Goal: Check status: Check status

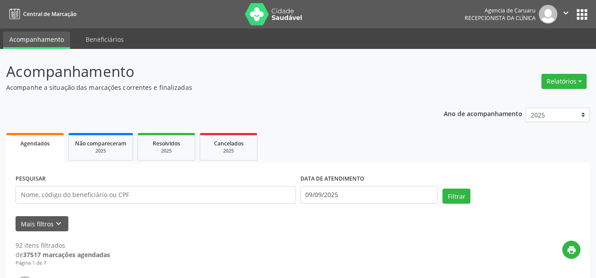
click at [576, 85] on button "Relatórios" at bounding box center [564, 81] width 45 height 15
click at [513, 103] on link "Agendamentos" at bounding box center [539, 100] width 95 height 12
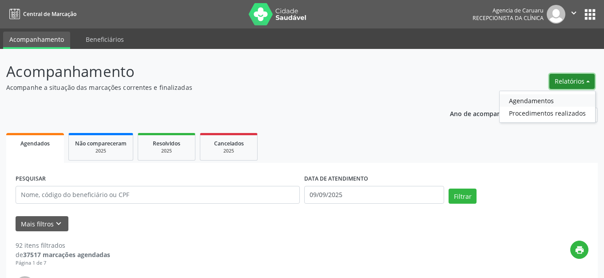
select select "8"
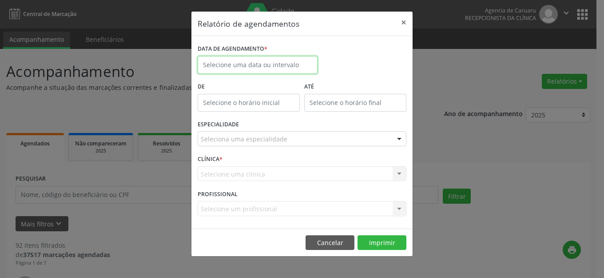
click at [284, 60] on input "text" at bounding box center [258, 65] width 120 height 18
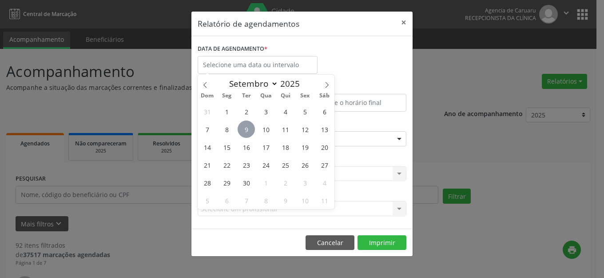
click at [246, 130] on span "9" at bounding box center [246, 128] width 17 height 17
type input "09/09/2025"
click at [245, 130] on span "9" at bounding box center [246, 128] width 17 height 17
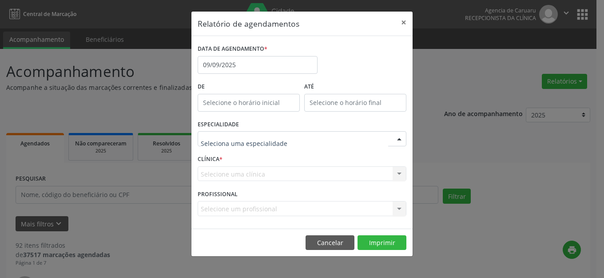
click at [286, 136] on div at bounding box center [302, 138] width 209 height 15
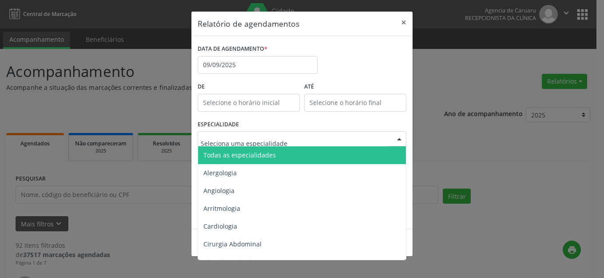
click at [253, 159] on span "Todas as especialidades" at bounding box center [302, 155] width 209 height 18
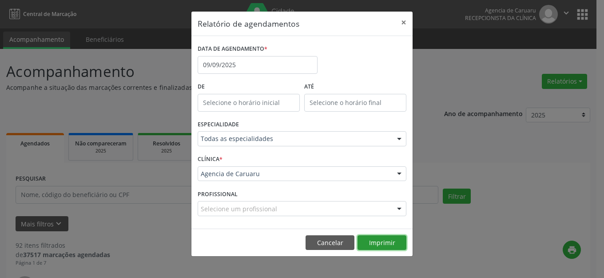
click at [386, 239] on button "Imprimir" at bounding box center [382, 242] width 49 height 15
click at [404, 20] on button "×" at bounding box center [404, 23] width 18 height 22
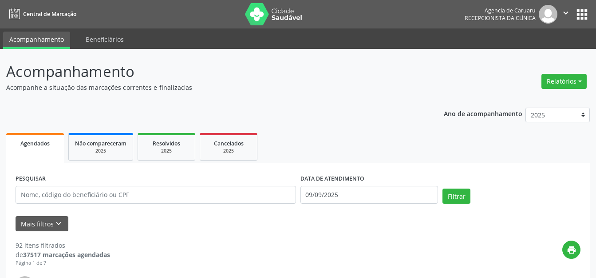
click at [553, 80] on button "Relatórios" at bounding box center [564, 81] width 45 height 15
click at [537, 98] on link "Agendamentos" at bounding box center [539, 100] width 95 height 12
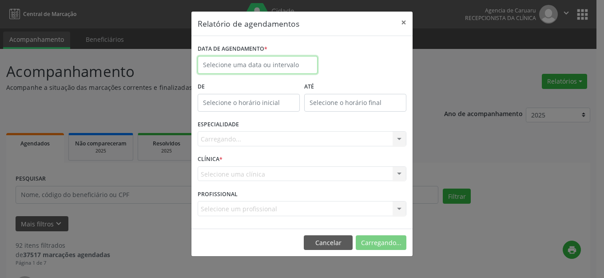
click at [214, 60] on input "text" at bounding box center [258, 65] width 120 height 18
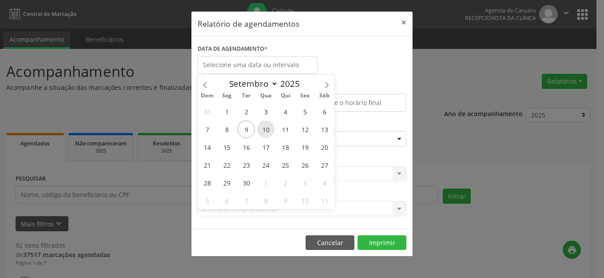
click at [266, 124] on span "10" at bounding box center [265, 128] width 17 height 17
type input "[DATE]"
click at [266, 124] on span "10" at bounding box center [265, 128] width 17 height 17
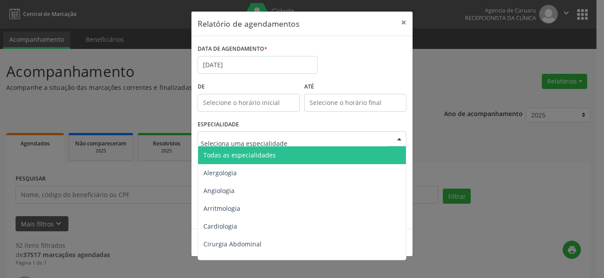
click at [276, 152] on span "Todas as especialidades" at bounding box center [302, 155] width 209 height 18
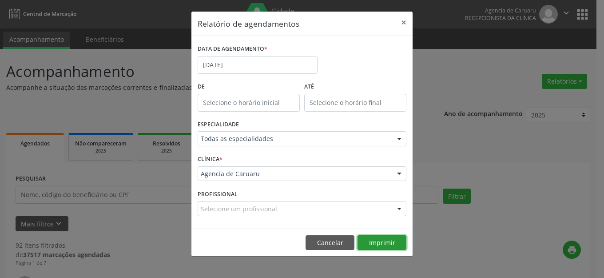
click at [380, 244] on button "Imprimir" at bounding box center [382, 242] width 49 height 15
click at [405, 20] on button "×" at bounding box center [404, 23] width 18 height 22
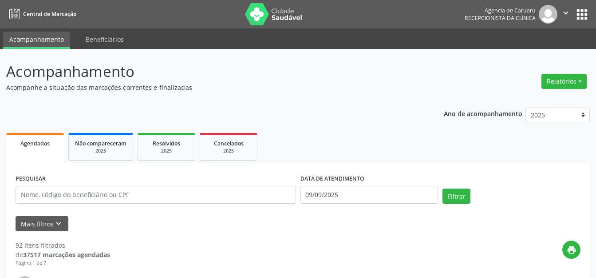
click at [514, 70] on header "Acompanhamento Acompanhe a situação das marcações correntes e finalizadas Relat…" at bounding box center [298, 76] width 584 height 32
click at [351, 90] on p "Acompanhe a situação das marcações correntes e finalizadas" at bounding box center [210, 87] width 409 height 9
click at [141, 190] on input "text" at bounding box center [156, 195] width 281 height 18
click at [127, 195] on input "text" at bounding box center [156, 195] width 281 height 18
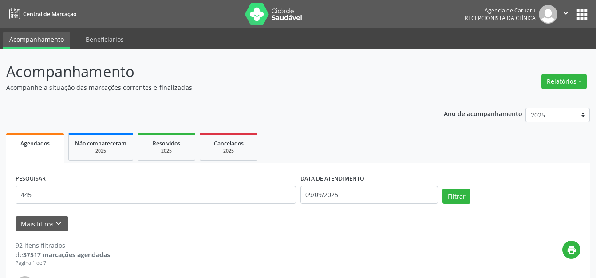
click at [131, 183] on div "PESQUISAR 445" at bounding box center [155, 191] width 285 height 38
click at [133, 202] on input "445" at bounding box center [156, 195] width 281 height 18
type input "44587813400"
click at [354, 187] on input "09/09/2025" at bounding box center [370, 195] width 138 height 18
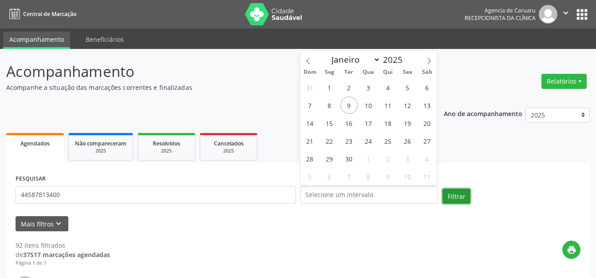
click at [459, 196] on button "Filtrar" at bounding box center [457, 195] width 28 height 15
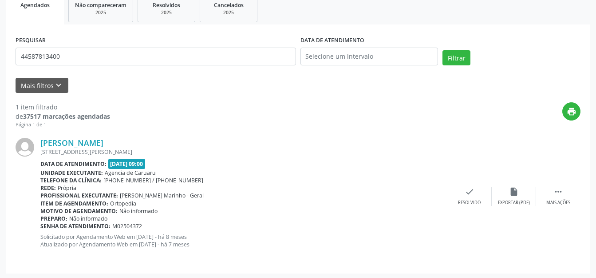
scroll to position [139, 0]
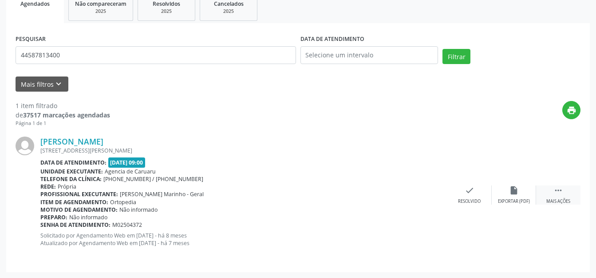
click at [549, 189] on div " Mais ações" at bounding box center [558, 194] width 44 height 19
click at [512, 194] on icon "alarm_off" at bounding box center [514, 190] width 10 height 10
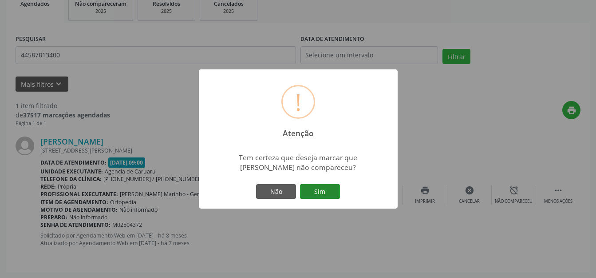
click at [322, 192] on button "Sim" at bounding box center [320, 191] width 40 height 15
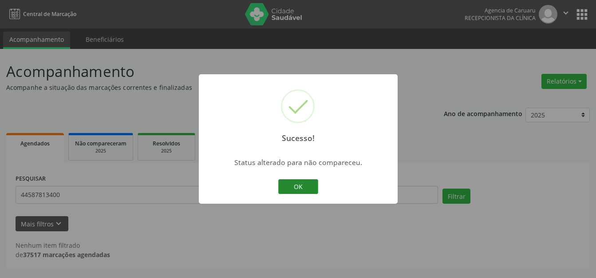
scroll to position [0, 0]
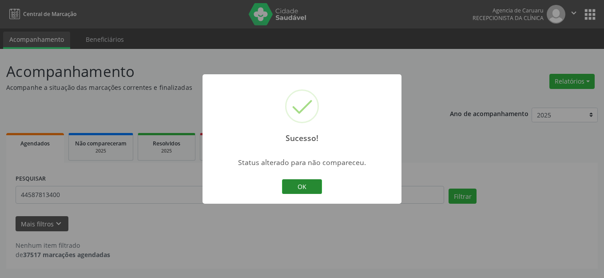
click at [294, 187] on button "OK" at bounding box center [302, 186] width 40 height 15
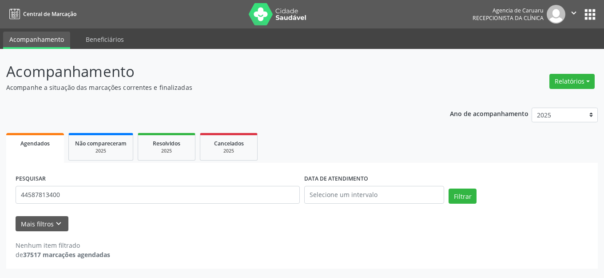
click at [281, 103] on div "Ano de acompanhamento 2025 2024 2023 2022 2021 Agendados Não compareceram 2025 …" at bounding box center [302, 184] width 592 height 167
click at [312, 78] on p "Acompanhamento" at bounding box center [213, 71] width 414 height 22
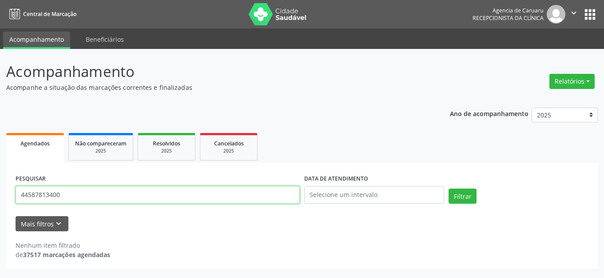
drag, startPoint x: 87, startPoint y: 191, endPoint x: 0, endPoint y: 166, distance: 90.2
click at [0, 180] on div "Acompanhamento Acompanhe a situação das marcações correntes e finalizadas Relat…" at bounding box center [302, 163] width 604 height 229
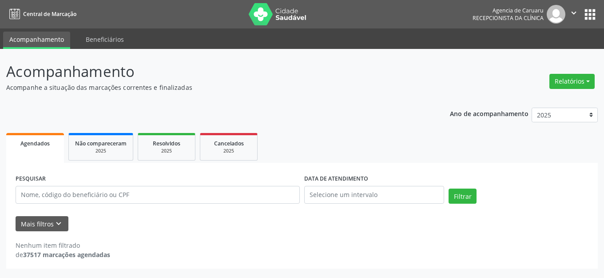
click at [587, 73] on div "Relatórios Agendamentos Procedimentos realizados" at bounding box center [572, 81] width 52 height 21
click at [571, 76] on button "Relatórios" at bounding box center [571, 81] width 45 height 15
click at [519, 97] on link "Agendamentos" at bounding box center [547, 100] width 95 height 12
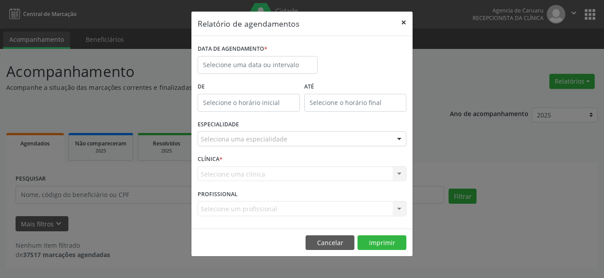
click at [405, 22] on button "×" at bounding box center [404, 23] width 18 height 22
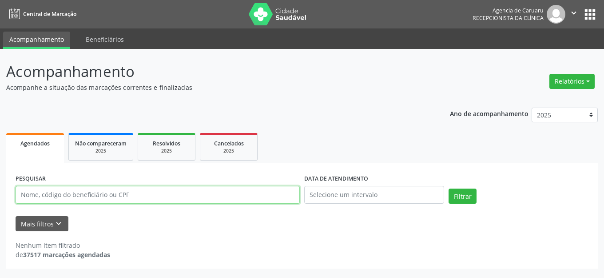
click at [192, 203] on input "text" at bounding box center [158, 195] width 284 height 18
type input "40807428434"
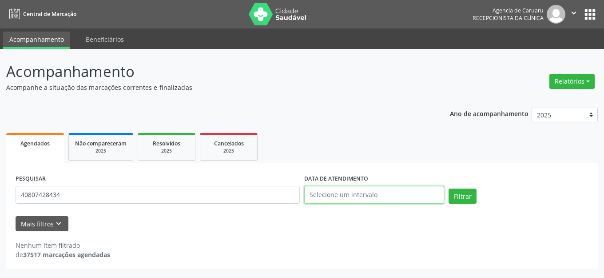
click at [440, 195] on input "text" at bounding box center [374, 195] width 140 height 18
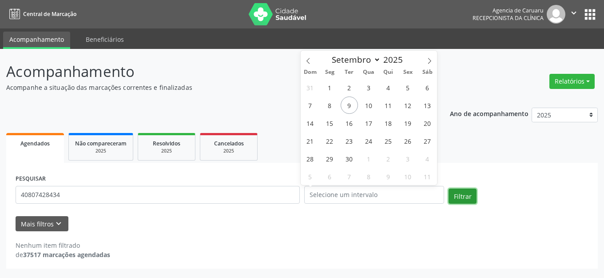
click at [458, 191] on button "Filtrar" at bounding box center [463, 195] width 28 height 15
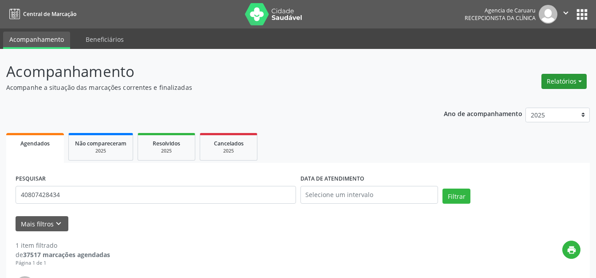
drag, startPoint x: 568, startPoint y: 95, endPoint x: 564, endPoint y: 83, distance: 12.4
click at [568, 93] on div "Acompanhamento Acompanhe a situação das marcações correntes e finalizadas Relat…" at bounding box center [298, 231] width 584 height 343
click at [563, 77] on button "Relatórios" at bounding box center [564, 81] width 45 height 15
click at [520, 100] on link "Agendamentos" at bounding box center [539, 100] width 95 height 12
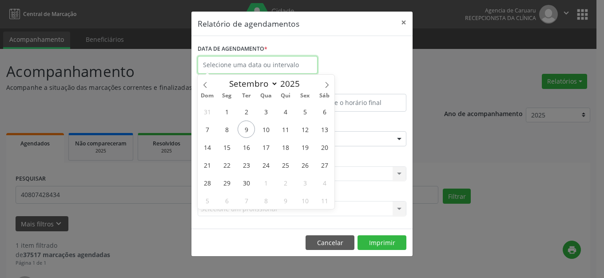
click at [240, 69] on body "Central de Marcação Agencia de [GEOGRAPHIC_DATA] Recepcionista da clínica  Con…" at bounding box center [302, 139] width 604 height 278
click at [265, 127] on span "10" at bounding box center [265, 128] width 17 height 17
type input "[DATE]"
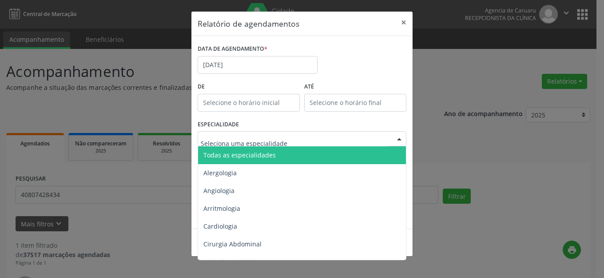
click at [266, 151] on span "Todas as especialidades" at bounding box center [239, 155] width 72 height 8
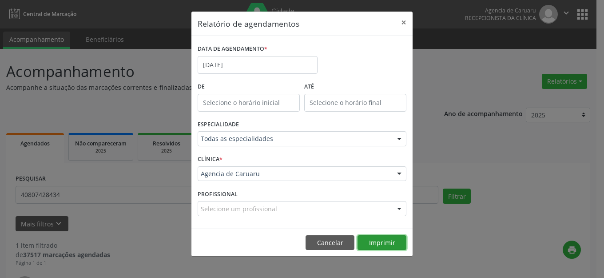
click at [382, 237] on button "Imprimir" at bounding box center [382, 242] width 49 height 15
click at [405, 22] on button "×" at bounding box center [404, 23] width 18 height 22
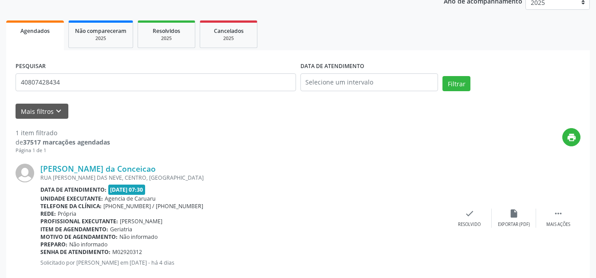
scroll to position [132, 0]
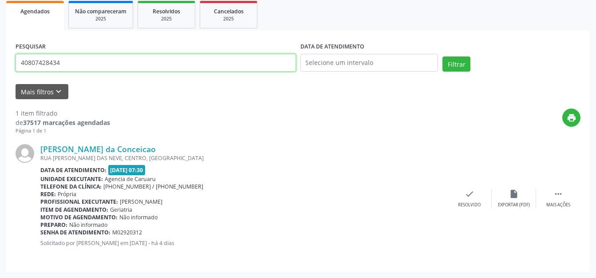
drag, startPoint x: 125, startPoint y: 71, endPoint x: 0, endPoint y: 71, distance: 125.2
click at [0, 71] on div "Acompanhamento Acompanhe a situação das marcações correntes e finalizadas Relat…" at bounding box center [298, 97] width 596 height 361
paste input "[PERSON_NAME] DA CONCEICAO"
type input "[PERSON_NAME] DA CONCEICAO"
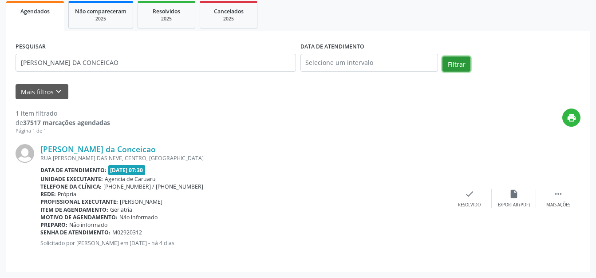
click at [462, 62] on button "Filtrar" at bounding box center [457, 63] width 28 height 15
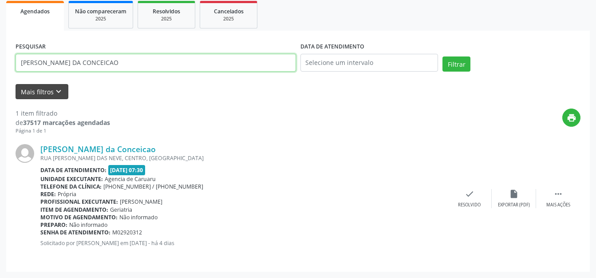
drag, startPoint x: 153, startPoint y: 63, endPoint x: 25, endPoint y: 93, distance: 131.5
click at [0, 91] on div "Acompanhamento Acompanhe a situação das marcações correntes e finalizadas Relat…" at bounding box center [298, 97] width 596 height 361
click at [148, 54] on input "text" at bounding box center [156, 63] width 281 height 18
paste input "[PERSON_NAME] DA CONCEICAO"
type input "[PERSON_NAME] DA CONCEICA"
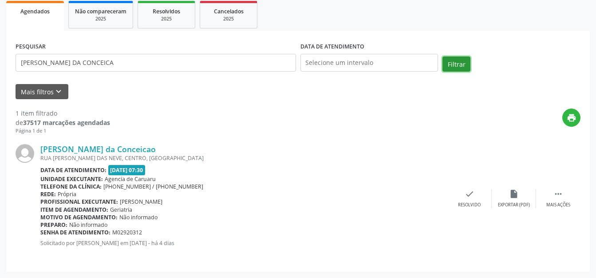
click at [462, 66] on button "Filtrar" at bounding box center [457, 63] width 28 height 15
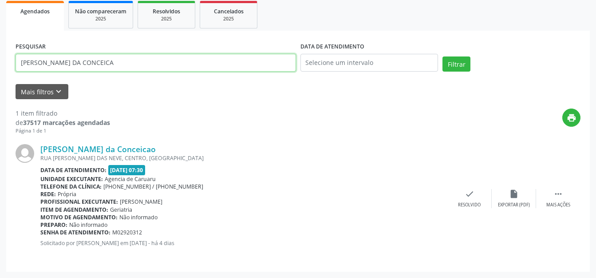
drag, startPoint x: 147, startPoint y: 55, endPoint x: 109, endPoint y: 37, distance: 42.1
click at [0, 42] on div "Acompanhamento Acompanhe a situação das marcações correntes e finalizadas Relat…" at bounding box center [298, 97] width 596 height 361
click at [218, 64] on input "text" at bounding box center [156, 63] width 281 height 18
paste input "[PERSON_NAME] DA CONCEICAO"
type input "[PERSON_NAME] DA CONCEICAO"
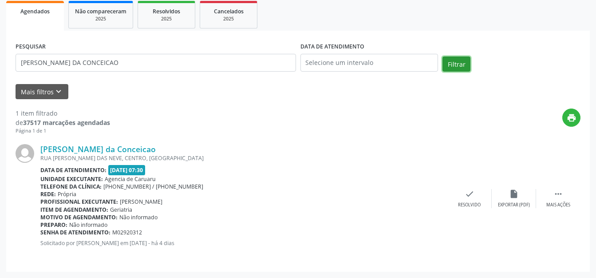
click at [453, 60] on button "Filtrar" at bounding box center [457, 63] width 28 height 15
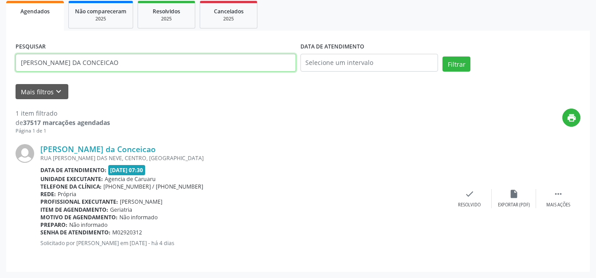
drag, startPoint x: 163, startPoint y: 59, endPoint x: 0, endPoint y: 57, distance: 163.5
click at [0, 57] on div "Acompanhamento Acompanhe a situação das marcações correntes e finalizadas Relat…" at bounding box center [298, 97] width 596 height 361
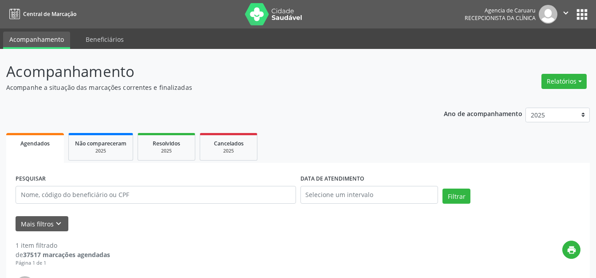
click at [239, 99] on div "Acompanhamento Acompanhe a situação das marcações correntes e finalizadas Relat…" at bounding box center [298, 231] width 584 height 343
click at [571, 76] on button "Relatórios" at bounding box center [564, 81] width 45 height 15
click at [547, 98] on link "Agendamentos" at bounding box center [539, 100] width 95 height 12
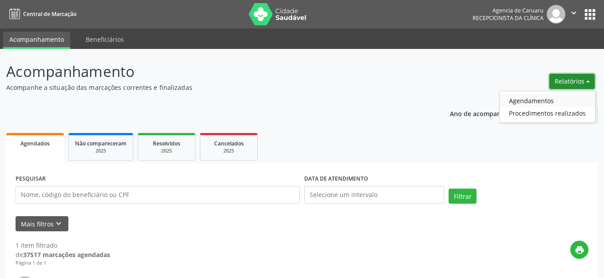
select select "8"
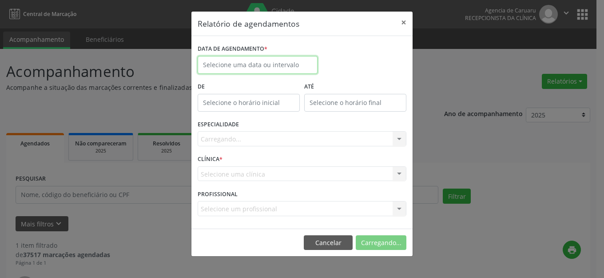
click at [292, 70] on body "Central de Marcação Agencia de [GEOGRAPHIC_DATA] Recepcionista da clínica  Con…" at bounding box center [302, 139] width 604 height 278
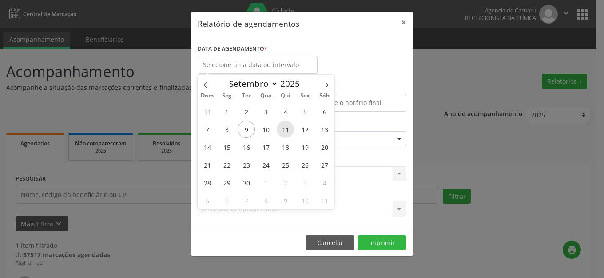
click at [282, 129] on span "11" at bounding box center [285, 128] width 17 height 17
type input "[DATE]"
click at [282, 129] on span "11" at bounding box center [285, 128] width 17 height 17
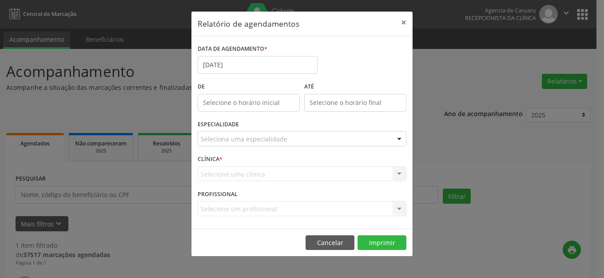
click at [285, 135] on div "Seleciona uma especialidade" at bounding box center [302, 138] width 209 height 15
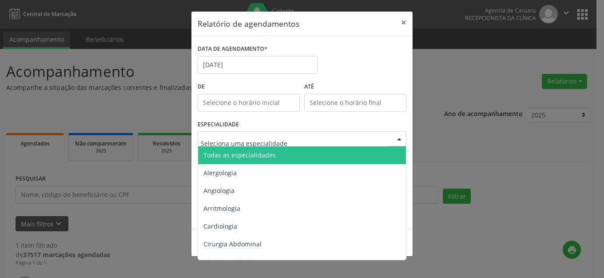
click at [282, 150] on span "Todas as especialidades" at bounding box center [302, 155] width 209 height 18
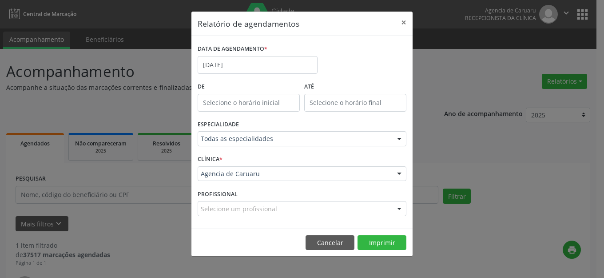
click at [375, 250] on footer "Cancelar Imprimir" at bounding box center [301, 242] width 221 height 28
click at [373, 243] on button "Imprimir" at bounding box center [382, 242] width 49 height 15
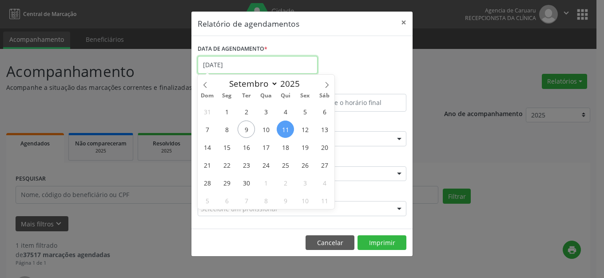
click at [250, 69] on input "[DATE]" at bounding box center [258, 65] width 120 height 18
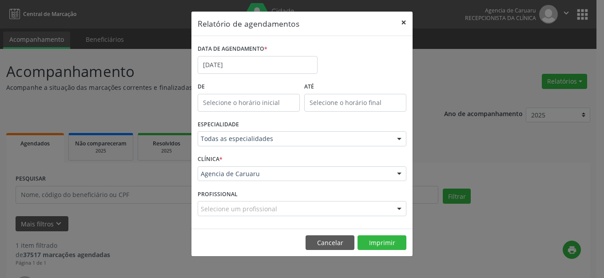
click at [405, 22] on button "×" at bounding box center [404, 23] width 18 height 22
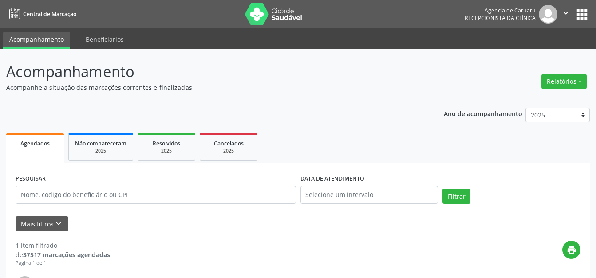
drag, startPoint x: 382, startPoint y: 115, endPoint x: 332, endPoint y: 78, distance: 61.9
click at [383, 108] on div "Ano de acompanhamento 2025 2024 2023 2022 2021 Agendados Não compareceram 2025 …" at bounding box center [298, 252] width 584 height 302
click at [341, 156] on ul "Agendados Não compareceram 2025 Resolvidos 2025 Cancelados 2025" at bounding box center [298, 147] width 584 height 32
click at [376, 170] on div "PESQUISAR DATA DE ATENDIMENTO Filtrar UNIDADE EXECUTANTE Selecione uma unidade …" at bounding box center [298, 283] width 584 height 241
click at [265, 87] on p "Acompanhe a situação das marcações correntes e finalizadas" at bounding box center [210, 87] width 409 height 9
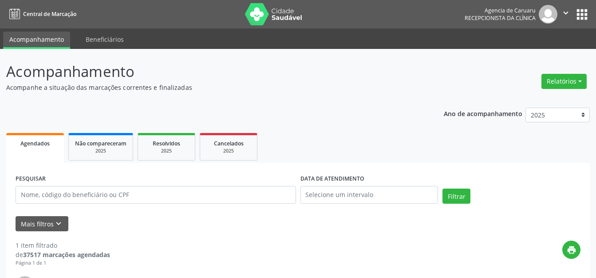
click at [163, 208] on div "PESQUISAR" at bounding box center [155, 191] width 285 height 38
click at [171, 198] on input "text" at bounding box center [156, 195] width 281 height 18
paste input "[PERSON_NAME] DA CONCEICAO"
type input "[PERSON_NAME] DA CONCEICAO"
click at [448, 196] on button "Filtrar" at bounding box center [457, 195] width 28 height 15
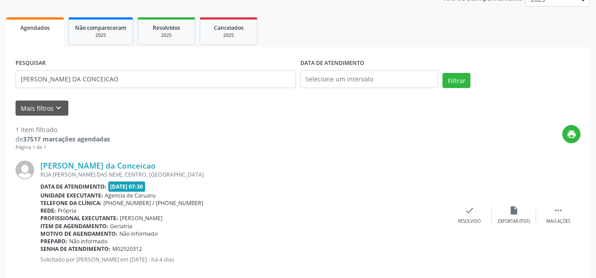
scroll to position [132, 0]
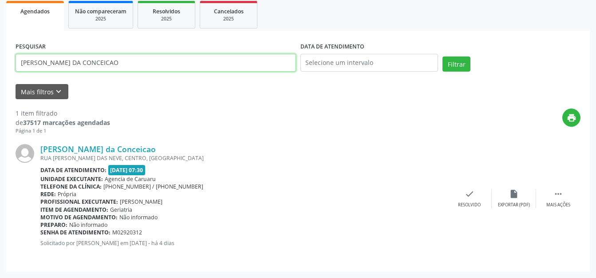
drag, startPoint x: 182, startPoint y: 58, endPoint x: 0, endPoint y: 66, distance: 181.8
click at [0, 66] on div "Acompanhamento Acompanhe a situação das marcações correntes e finalizadas Relat…" at bounding box center [298, 97] width 596 height 361
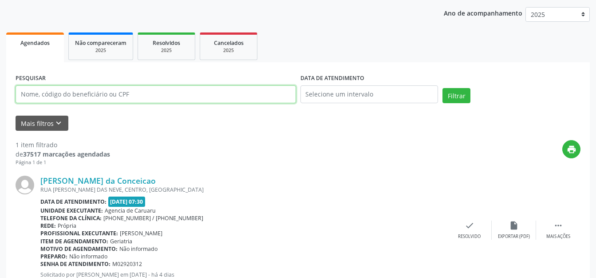
scroll to position [43, 0]
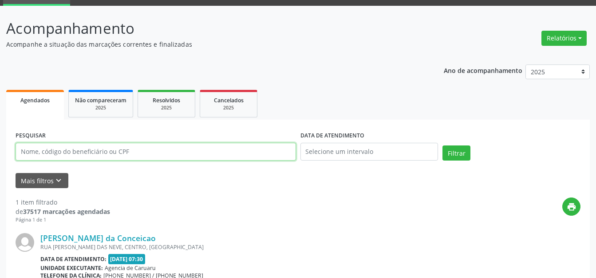
click at [155, 147] on input "text" at bounding box center [156, 152] width 281 height 18
click at [552, 37] on button "Relatórios" at bounding box center [564, 38] width 45 height 15
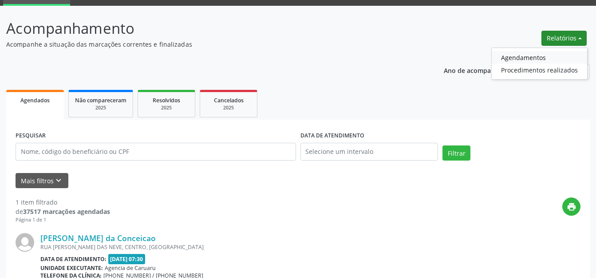
click at [530, 61] on link "Agendamentos" at bounding box center [539, 57] width 95 height 12
select select "8"
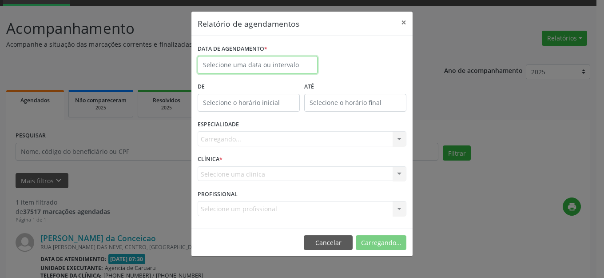
click at [268, 73] on body "Central de Marcação Agencia de [GEOGRAPHIC_DATA] Recepcionista da clínica  Con…" at bounding box center [302, 96] width 604 height 278
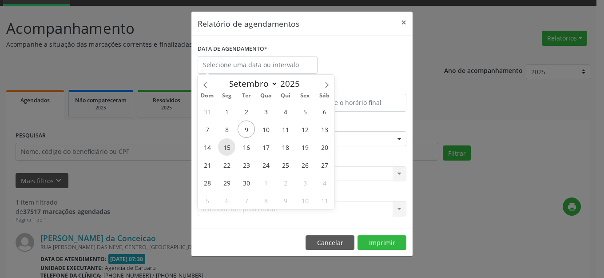
click at [230, 147] on span "15" at bounding box center [226, 146] width 17 height 17
type input "[DATE]"
click at [230, 147] on span "15" at bounding box center [226, 146] width 17 height 17
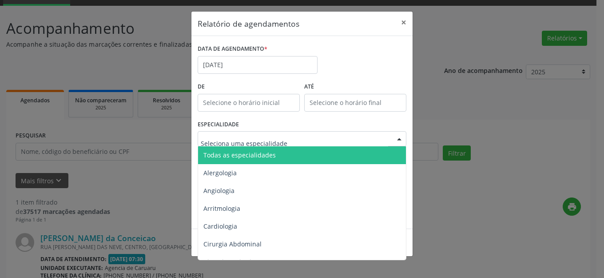
click at [259, 148] on span "Todas as especialidades" at bounding box center [302, 155] width 209 height 18
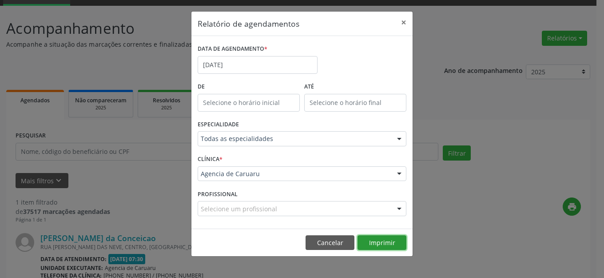
click at [376, 242] on button "Imprimir" at bounding box center [382, 242] width 49 height 15
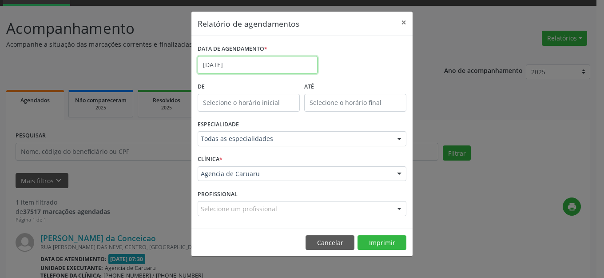
click at [256, 66] on body "Central de Marcação Agencia de [GEOGRAPHIC_DATA] Recepcionista da clínica  Con…" at bounding box center [302, 96] width 604 height 278
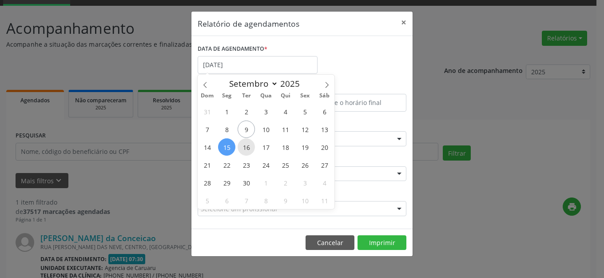
click at [248, 145] on span "16" at bounding box center [246, 146] width 17 height 17
type input "[DATE]"
click at [248, 145] on span "16" at bounding box center [246, 146] width 17 height 17
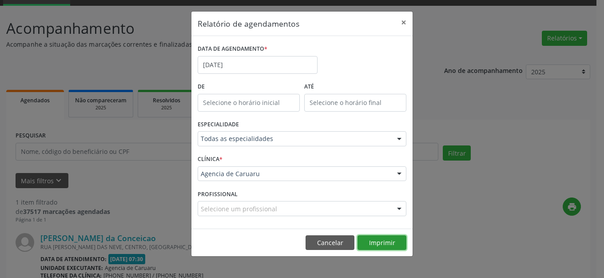
click at [390, 245] on button "Imprimir" at bounding box center [382, 242] width 49 height 15
click at [403, 21] on button "×" at bounding box center [404, 23] width 18 height 22
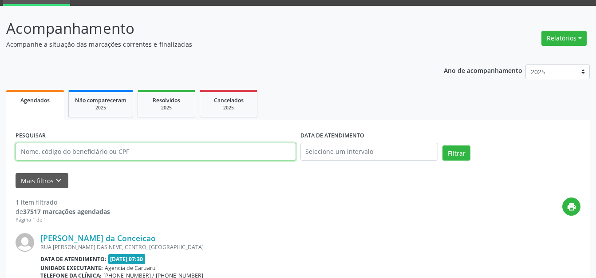
click at [200, 149] on input "text" at bounding box center [156, 152] width 281 height 18
paste input "[PERSON_NAME]"
type input "[PERSON_NAME]"
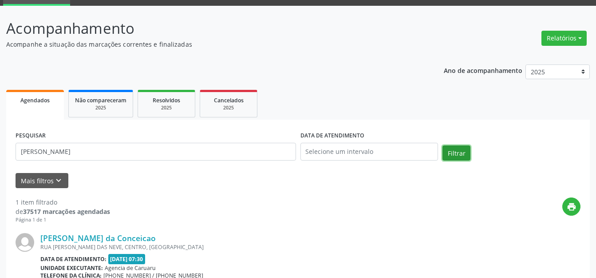
click at [468, 151] on button "Filtrar" at bounding box center [457, 152] width 28 height 15
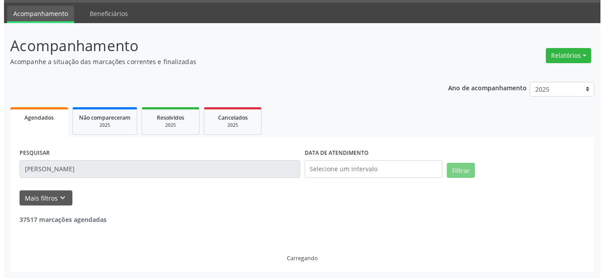
scroll to position [0, 0]
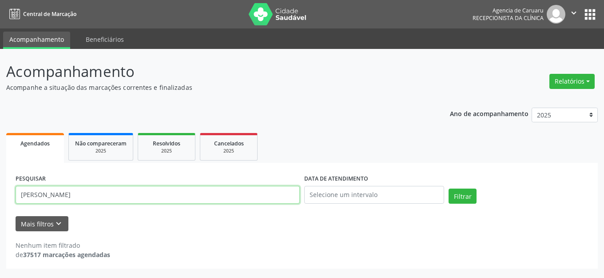
drag, startPoint x: 203, startPoint y: 193, endPoint x: 439, endPoint y: 182, distance: 236.5
click at [0, 194] on div "Acompanhamento Acompanhe a situação das marcações correntes e finalizadas Relat…" at bounding box center [302, 163] width 604 height 229
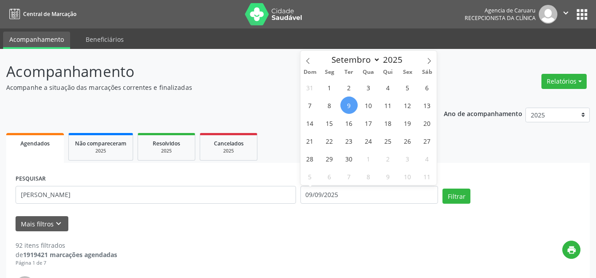
select select "8"
click at [465, 195] on button "Filtrar" at bounding box center [457, 195] width 28 height 15
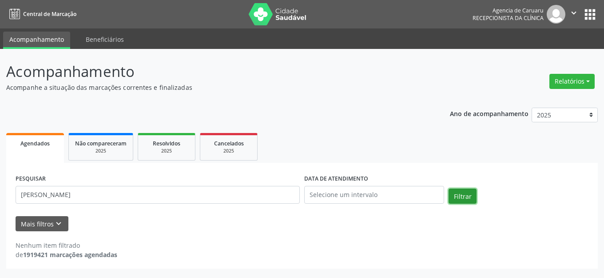
click at [454, 199] on button "Filtrar" at bounding box center [463, 195] width 28 height 15
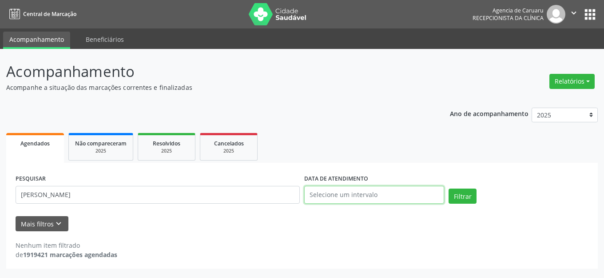
click at [440, 195] on input "text" at bounding box center [374, 195] width 140 height 18
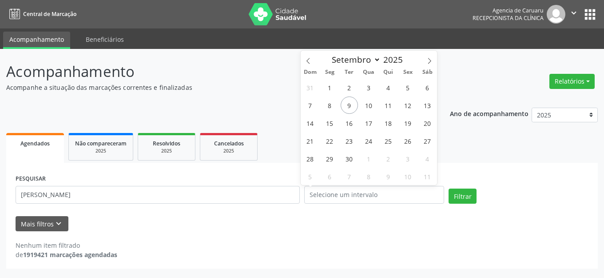
click at [478, 197] on div "Filtrar" at bounding box center [518, 198] width 144 height 21
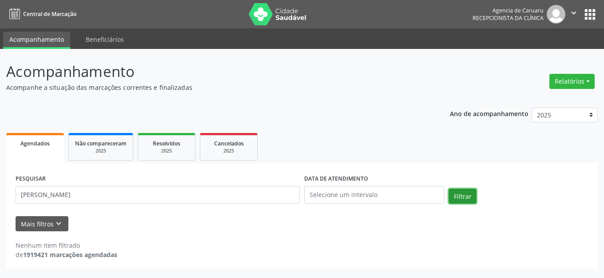
click at [473, 197] on button "Filtrar" at bounding box center [463, 195] width 28 height 15
click at [565, 81] on button "Relatórios" at bounding box center [571, 81] width 45 height 15
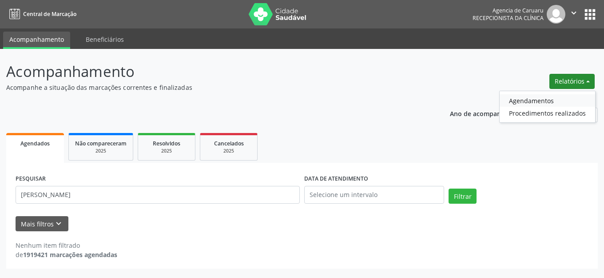
click at [538, 100] on link "Agendamentos" at bounding box center [547, 100] width 95 height 12
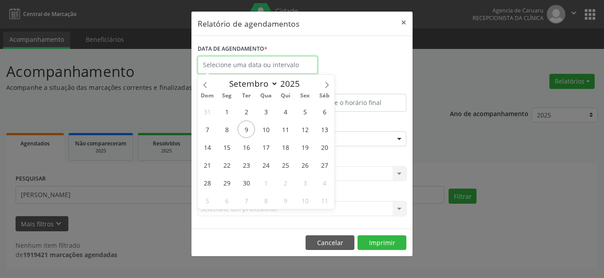
click at [262, 60] on input "text" at bounding box center [258, 65] width 120 height 18
click at [307, 128] on span "12" at bounding box center [304, 128] width 17 height 17
type input "12/09/2025"
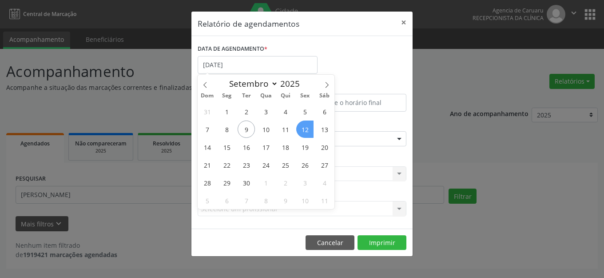
click at [307, 128] on span "12" at bounding box center [304, 128] width 17 height 17
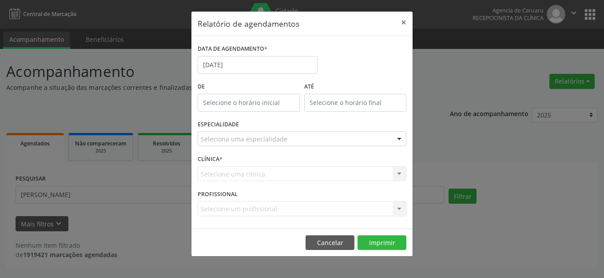
click at [300, 137] on div "Seleciona uma especialidade" at bounding box center [302, 138] width 209 height 15
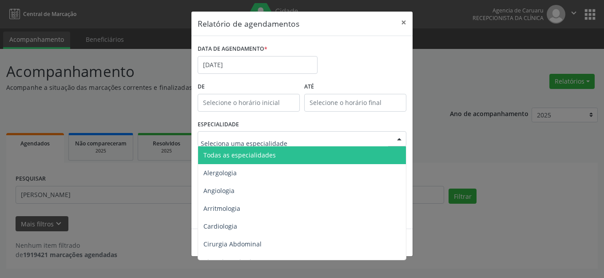
click at [290, 151] on span "Todas as especialidades" at bounding box center [302, 155] width 209 height 18
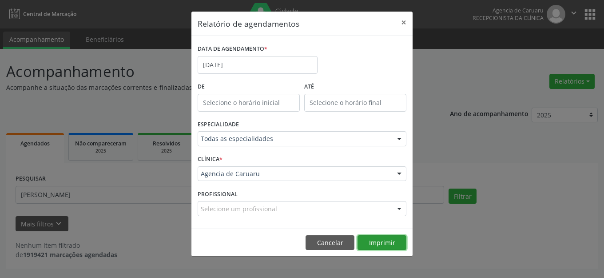
click at [365, 242] on button "Imprimir" at bounding box center [382, 242] width 49 height 15
click at [404, 23] on button "×" at bounding box center [404, 23] width 18 height 22
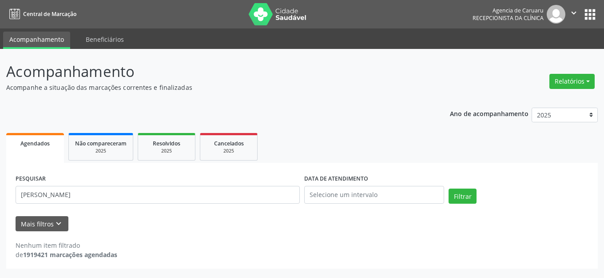
click at [337, 95] on div "Acompanhamento Acompanhe a situação das marcações correntes e finalizadas Relat…" at bounding box center [302, 164] width 592 height 208
click at [312, 55] on div "Acompanhamento Acompanhe a situação das marcações correntes e finalizadas Relat…" at bounding box center [302, 163] width 604 height 229
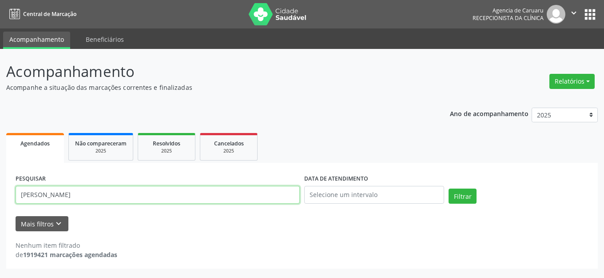
click at [229, 195] on input "[PERSON_NAME]" at bounding box center [158, 195] width 284 height 18
drag, startPoint x: 197, startPoint y: 192, endPoint x: 0, endPoint y: 198, distance: 197.3
click at [0, 198] on div "Acompanhamento Acompanhe a situação das marcações correntes e finalizadas Relat…" at bounding box center [302, 163] width 604 height 229
click at [125, 198] on input "text" at bounding box center [158, 195] width 284 height 18
paste input "TEREZINHA MARIA DA SILVA"
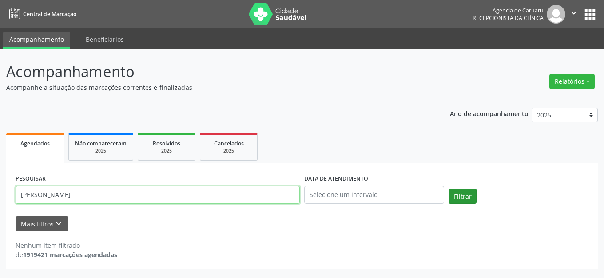
type input "TEREZINHA MARIA DA SILVA"
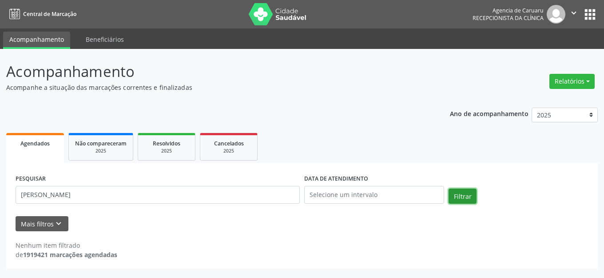
click at [471, 194] on button "Filtrar" at bounding box center [463, 195] width 28 height 15
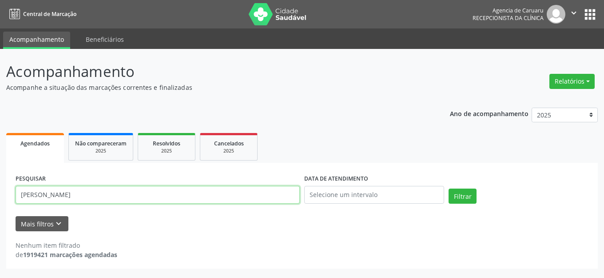
click at [145, 188] on input "TEREZINHA MARIA DA SILVA" at bounding box center [158, 195] width 284 height 18
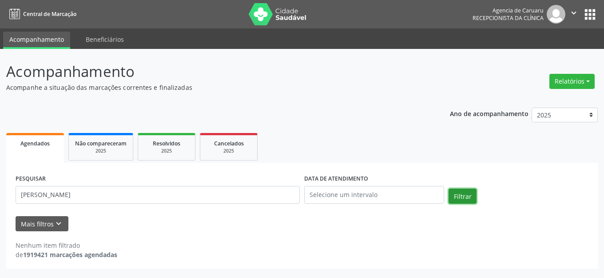
click at [460, 194] on button "Filtrar" at bounding box center [463, 195] width 28 height 15
click at [465, 194] on button "Filtrar" at bounding box center [463, 195] width 28 height 15
click at [576, 82] on button "Relatórios" at bounding box center [571, 81] width 45 height 15
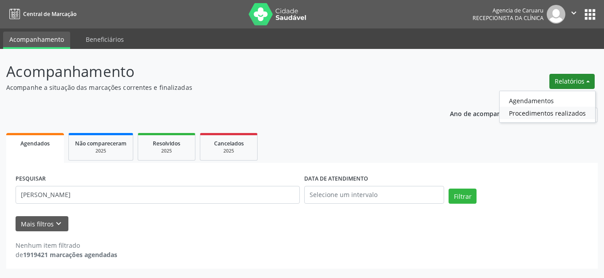
click at [527, 108] on link "Procedimentos realizados" at bounding box center [547, 113] width 95 height 12
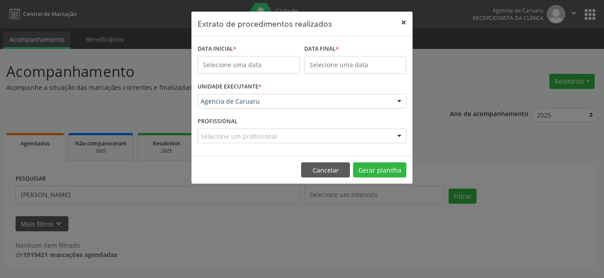
click at [404, 24] on button "×" at bounding box center [404, 23] width 18 height 22
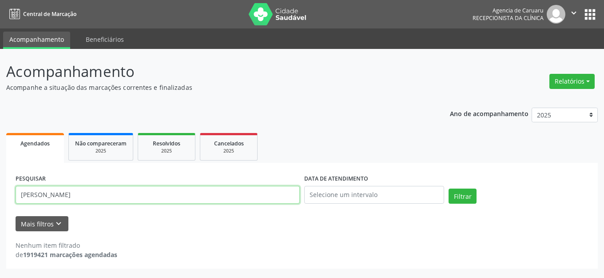
drag, startPoint x: 110, startPoint y: 195, endPoint x: 0, endPoint y: 212, distance: 111.0
click at [0, 211] on div "Acompanhamento Acompanhe a situação das marcações correntes e finalizadas Relat…" at bounding box center [302, 163] width 604 height 229
click at [558, 79] on button "Relatórios" at bounding box center [571, 81] width 45 height 15
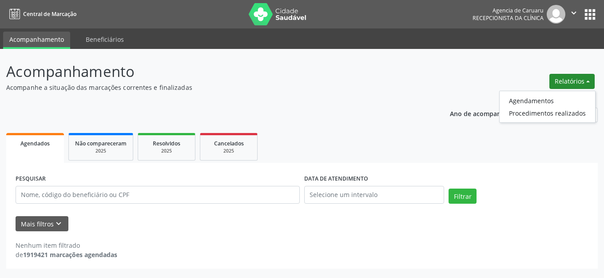
click at [455, 106] on div "Ano de acompanhamento 2025 2024 2023 2022 2021" at bounding box center [524, 116] width 148 height 30
